Goal: Task Accomplishment & Management: Use online tool/utility

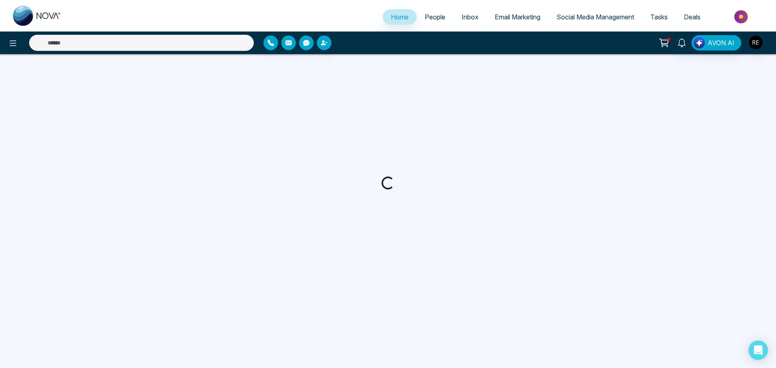
select select "*"
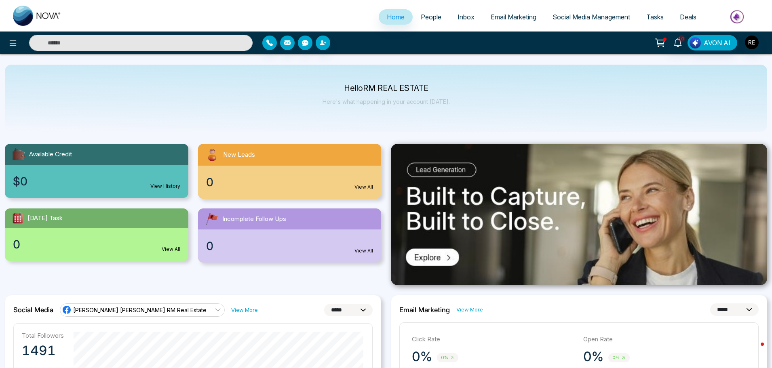
click at [561, 16] on span "Social Media Management" at bounding box center [592, 17] width 78 height 8
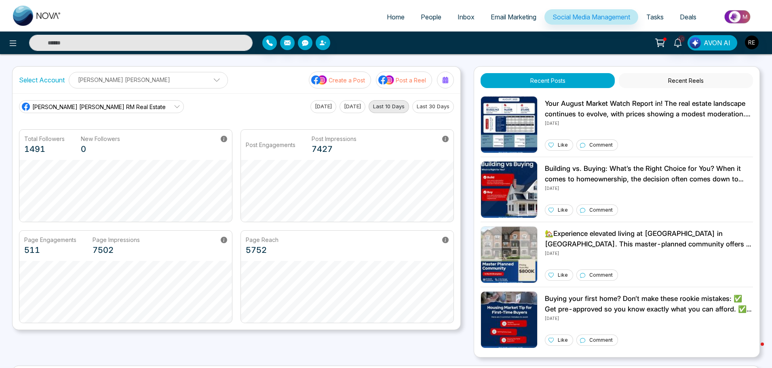
scroll to position [154, 0]
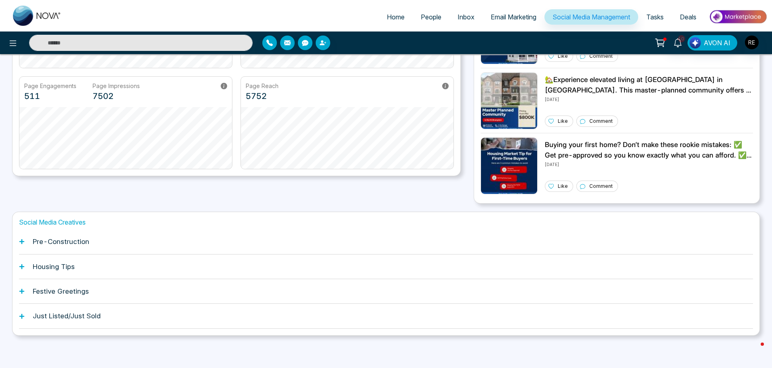
click at [22, 241] on icon at bounding box center [21, 241] width 5 height 5
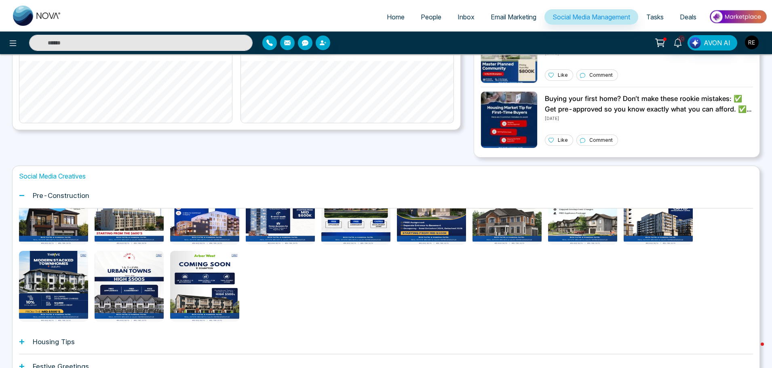
scroll to position [275, 0]
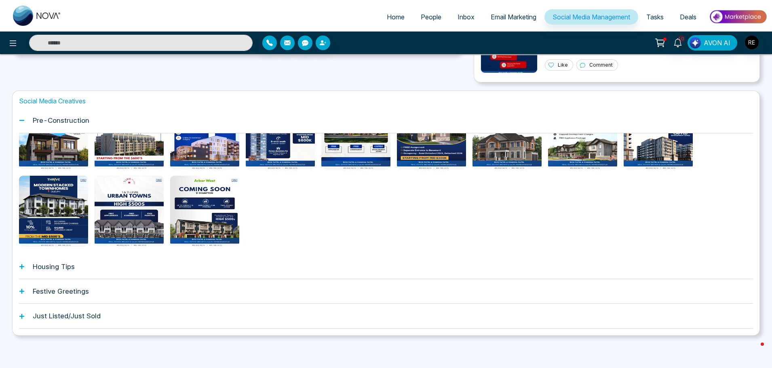
click at [23, 266] on icon at bounding box center [22, 267] width 6 height 6
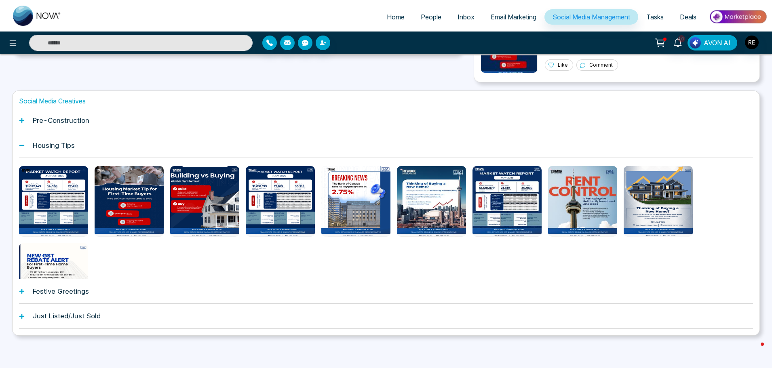
click at [24, 292] on icon at bounding box center [22, 292] width 6 height 6
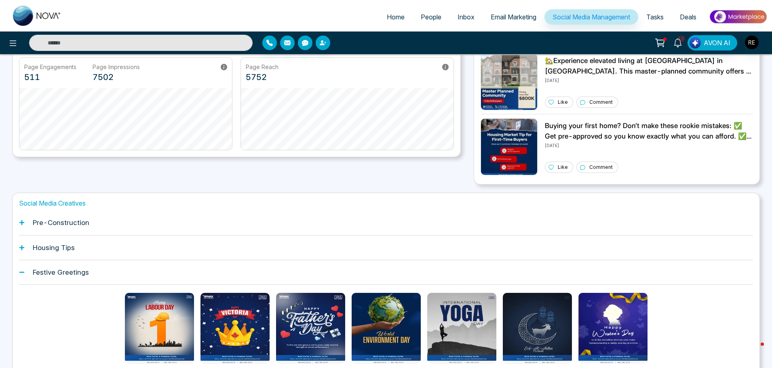
scroll to position [79, 0]
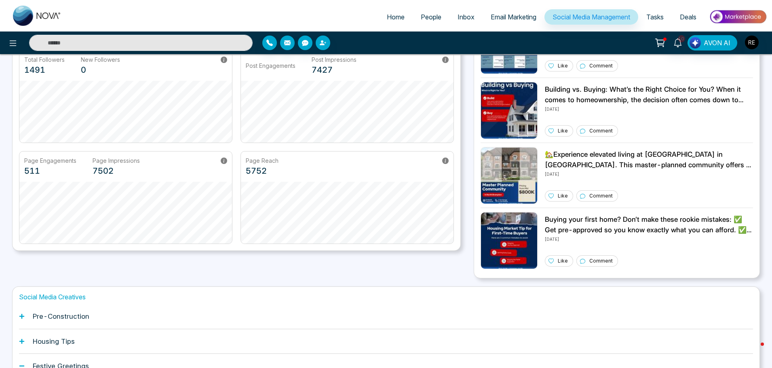
click at [19, 315] on icon at bounding box center [22, 317] width 6 height 6
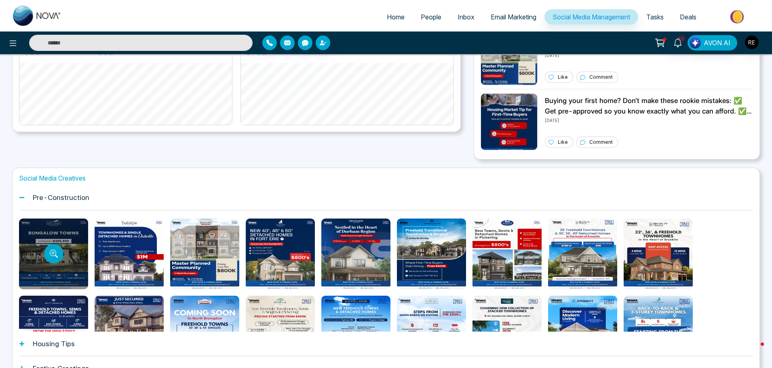
scroll to position [201, 0]
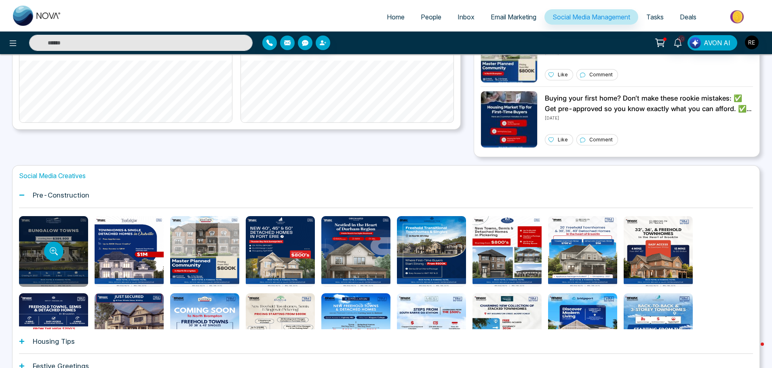
click at [73, 254] on div at bounding box center [53, 251] width 69 height 71
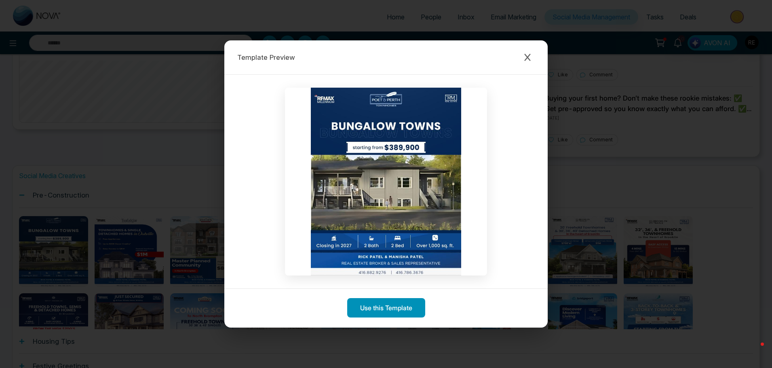
click at [399, 313] on button "Use this Template" at bounding box center [386, 307] width 78 height 19
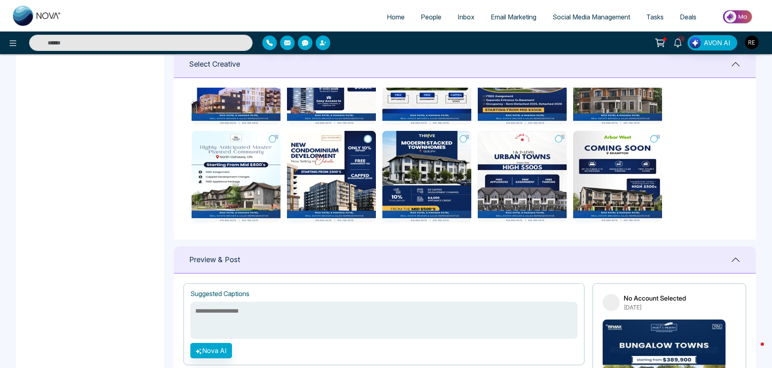
scroll to position [445, 0]
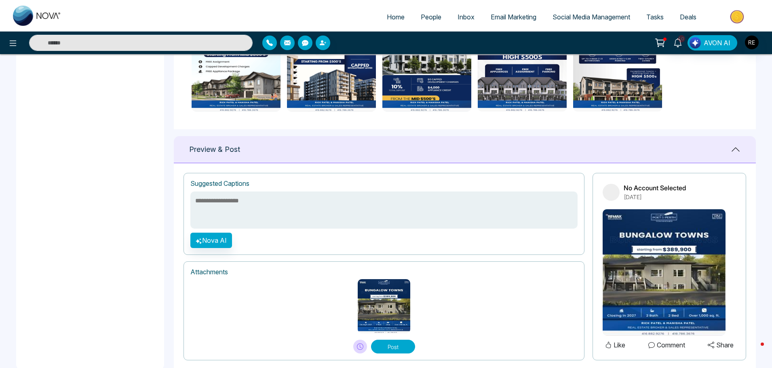
click at [250, 216] on textarea at bounding box center [383, 210] width 387 height 37
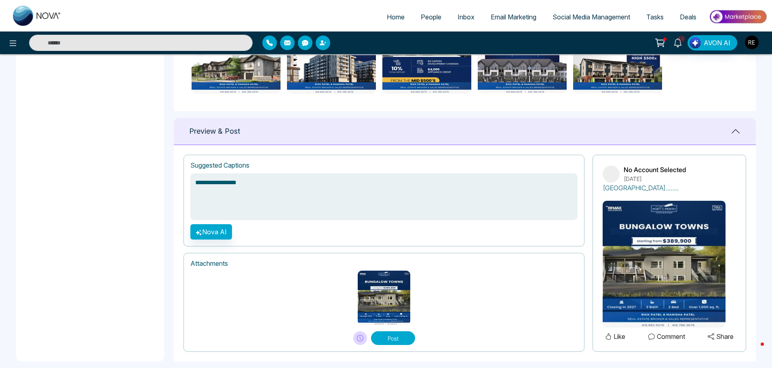
scroll to position [473, 0]
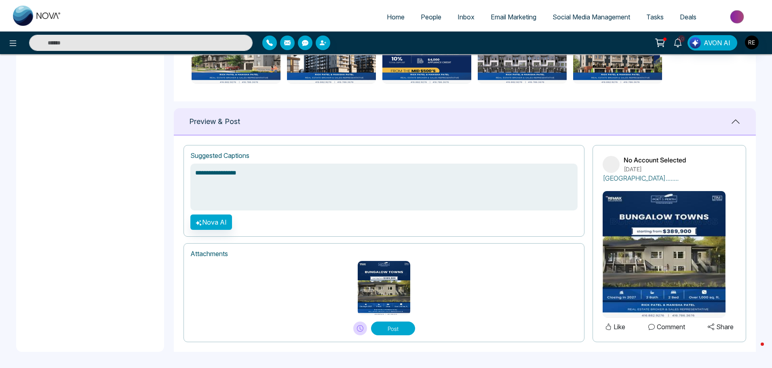
type textarea "**********"
click at [364, 286] on img at bounding box center [384, 288] width 53 height 54
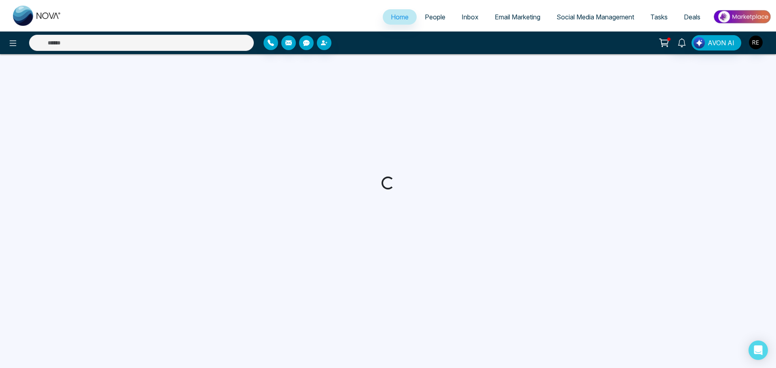
select select "*"
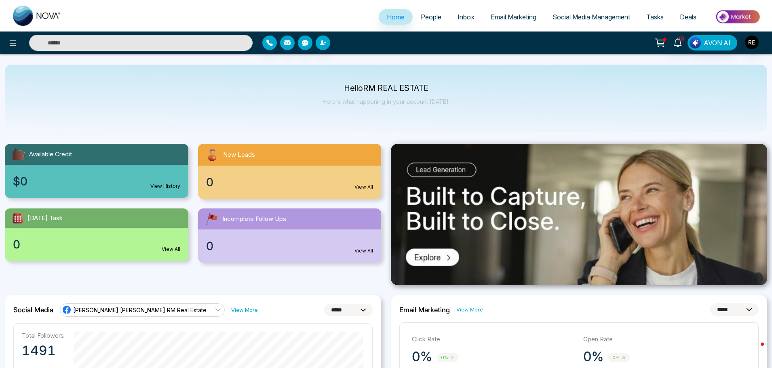
click at [577, 19] on span "Social Media Management" at bounding box center [592, 17] width 78 height 8
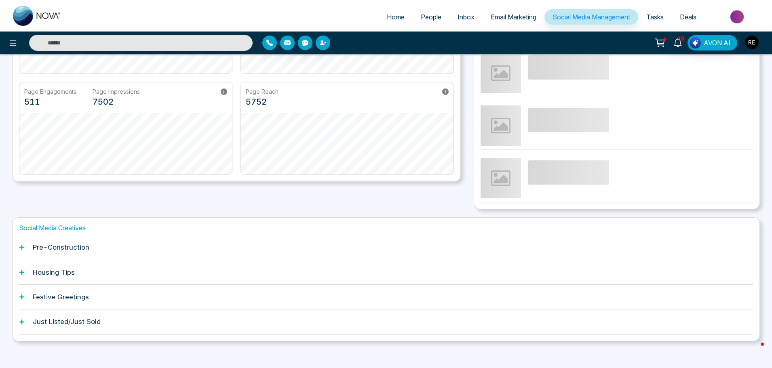
scroll to position [154, 0]
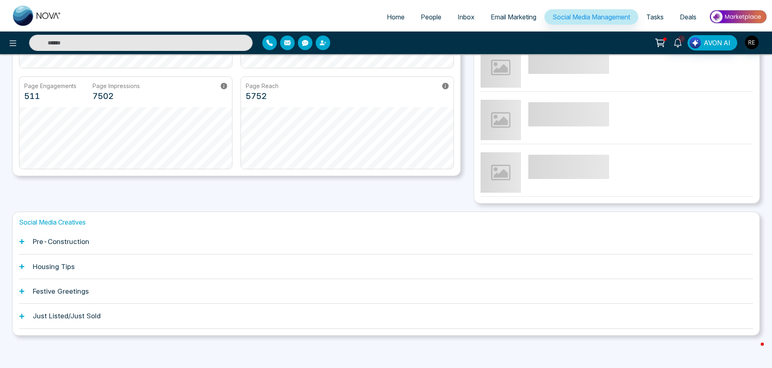
drag, startPoint x: 60, startPoint y: 247, endPoint x: 75, endPoint y: 250, distance: 15.3
click at [60, 247] on div "Pre-Construction" at bounding box center [386, 242] width 734 height 25
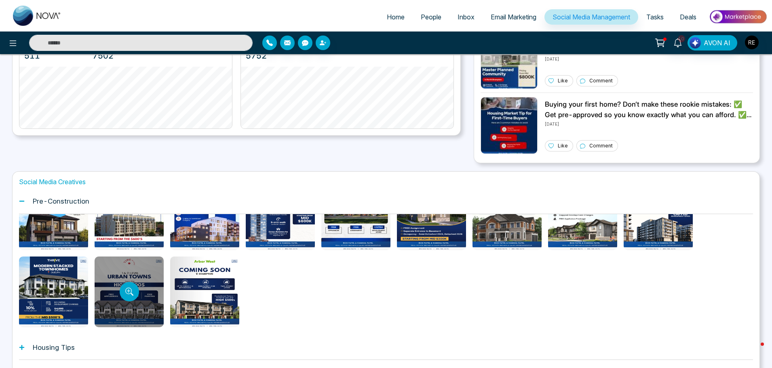
scroll to position [157, 0]
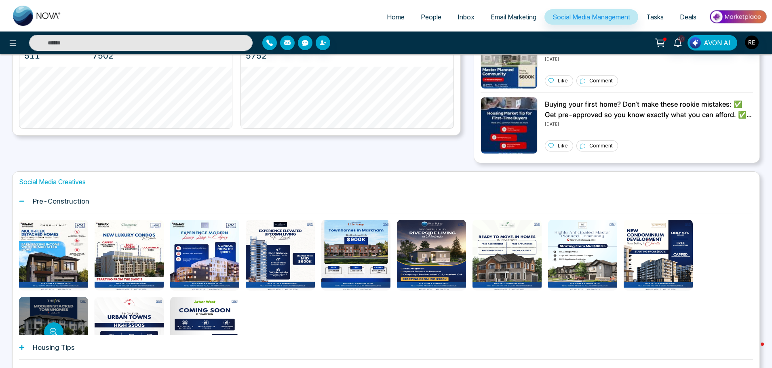
click at [77, 308] on div at bounding box center [53, 332] width 69 height 71
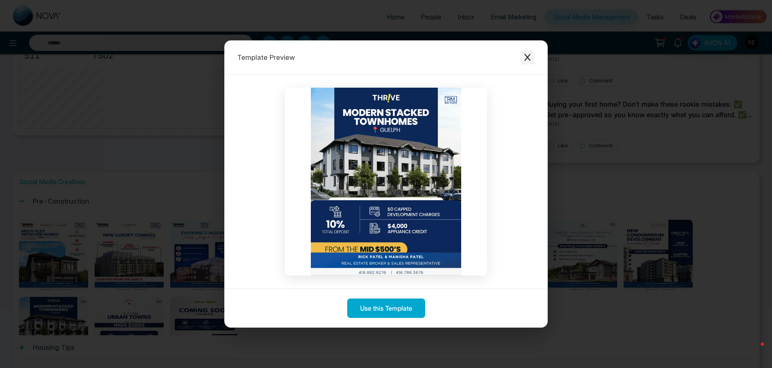
click at [527, 59] on icon "Close modal" at bounding box center [528, 57] width 6 height 7
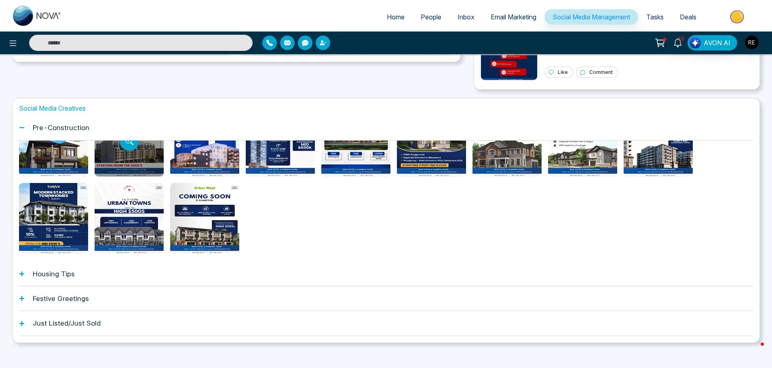
scroll to position [275, 0]
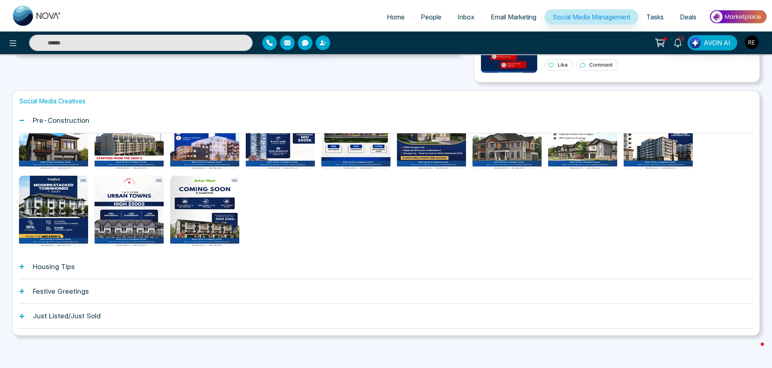
click at [21, 268] on icon at bounding box center [21, 266] width 5 height 5
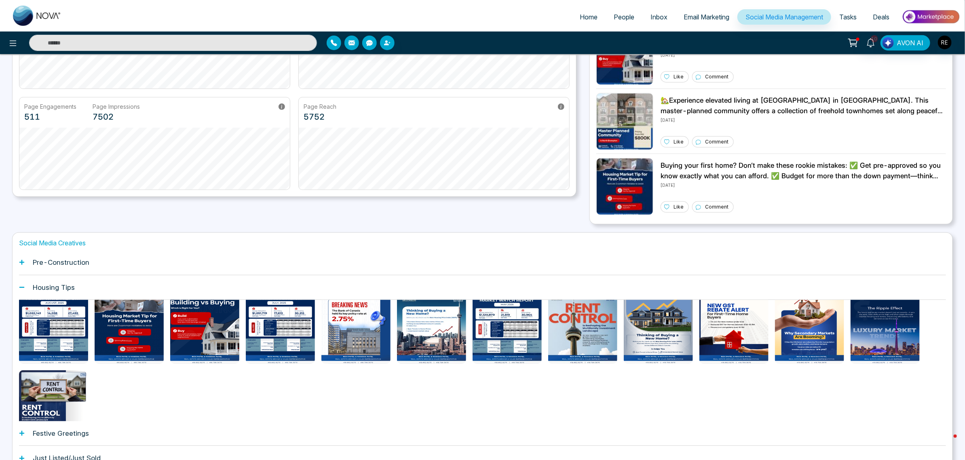
scroll to position [0, 0]
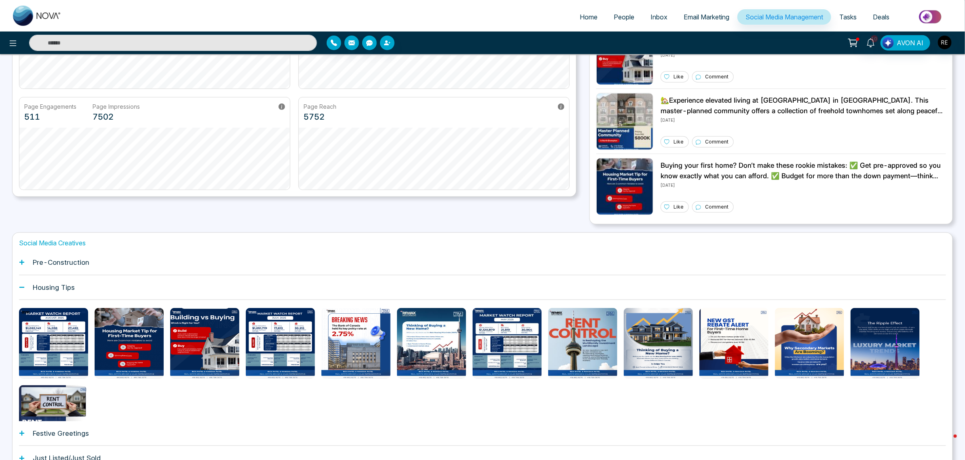
click at [21, 266] on div "Pre-Construction" at bounding box center [482, 262] width 927 height 25
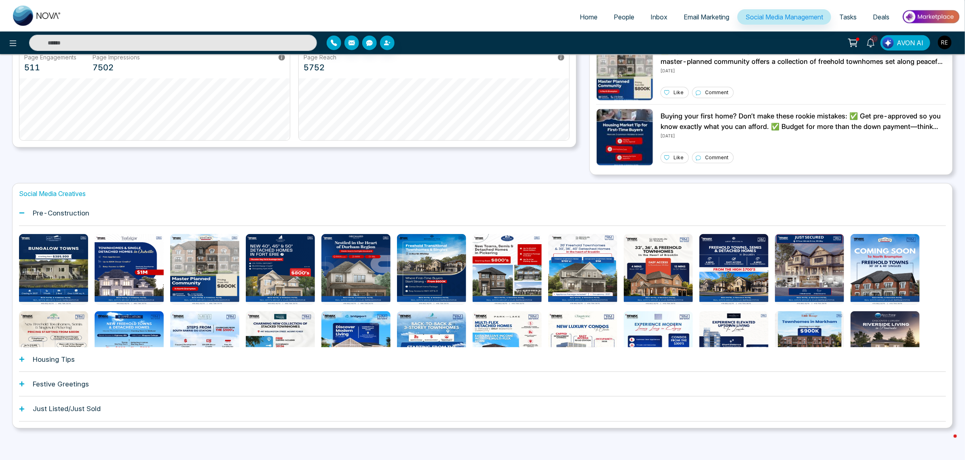
scroll to position [184, 0]
